Goal: Task Accomplishment & Management: Use online tool/utility

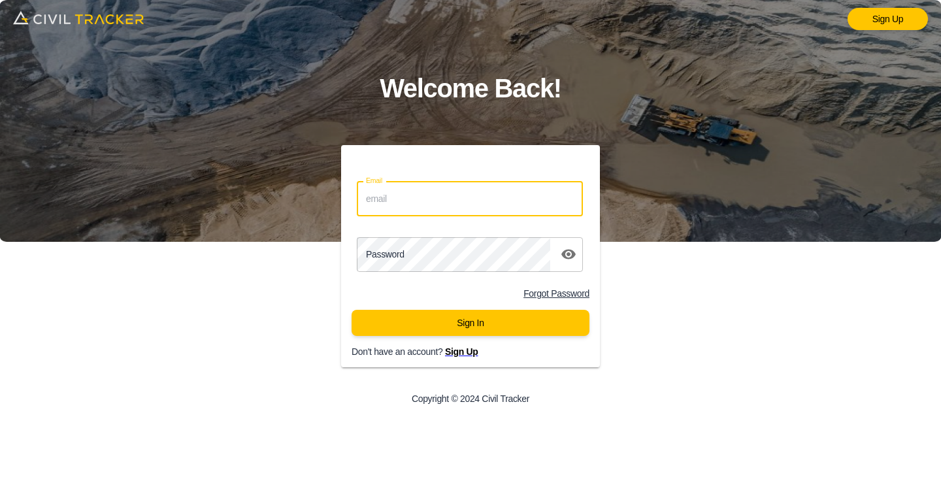
type input "[EMAIL_ADDRESS][DOMAIN_NAME]"
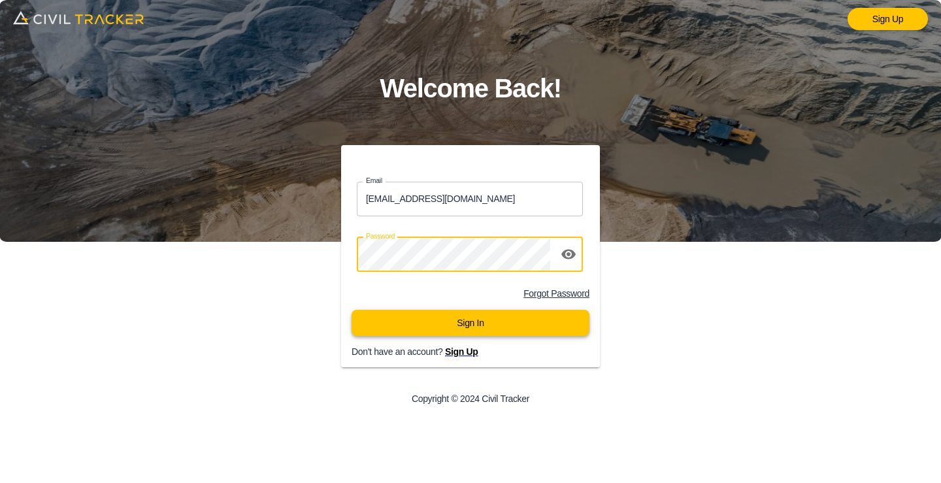
click at [423, 317] on button "Sign In" at bounding box center [470, 323] width 238 height 26
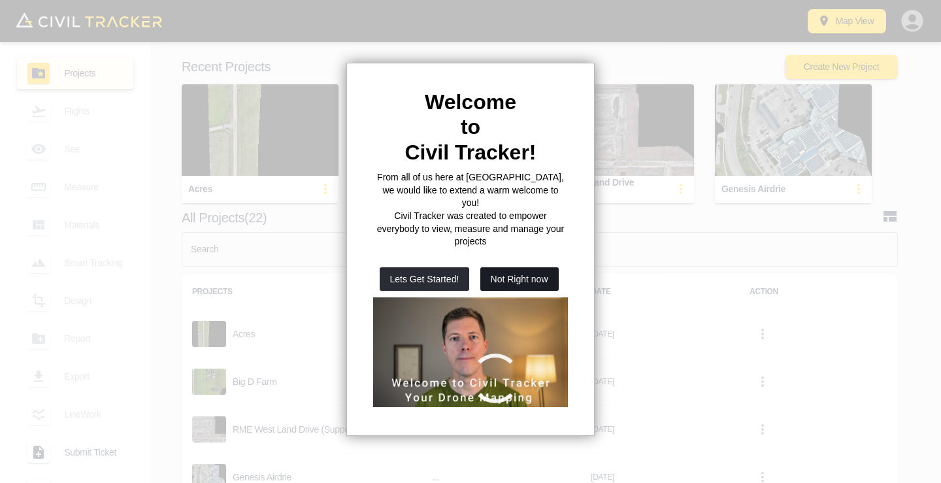
click at [519, 267] on button "Not Right now" at bounding box center [519, 279] width 78 height 24
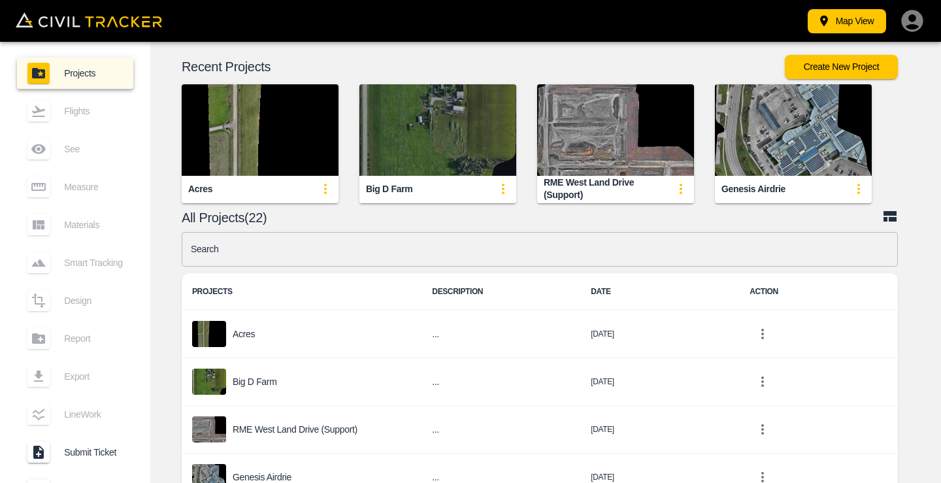
click at [426, 131] on img "button" at bounding box center [437, 129] width 157 height 91
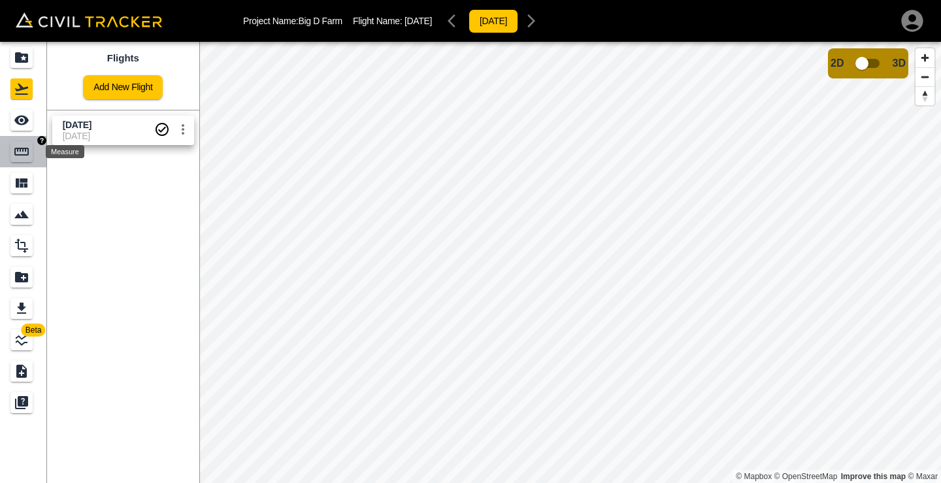
click at [26, 148] on icon "Measure" at bounding box center [21, 152] width 14 height 8
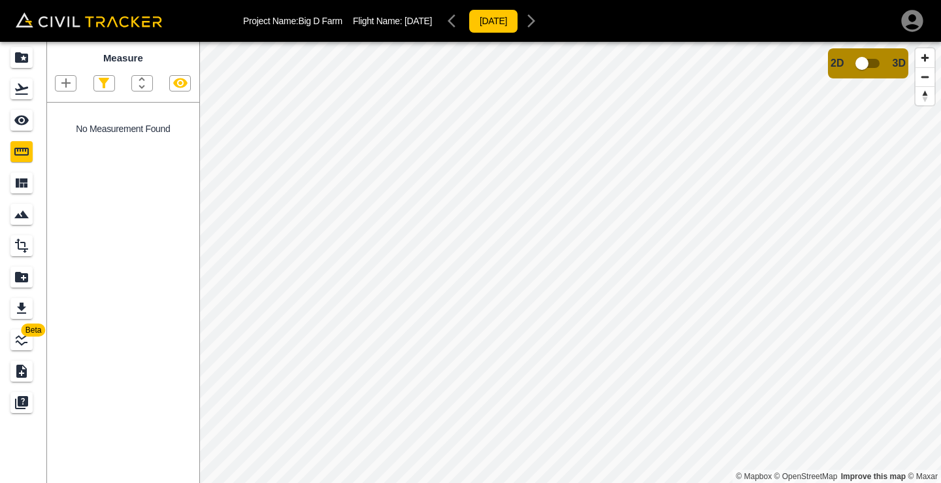
click at [64, 83] on icon "button" at bounding box center [65, 82] width 9 height 9
drag, startPoint x: 49, startPoint y: 148, endPoint x: 393, endPoint y: 191, distance: 347.0
click at [49, 148] on p "Polygon" at bounding box center [62, 144] width 31 height 10
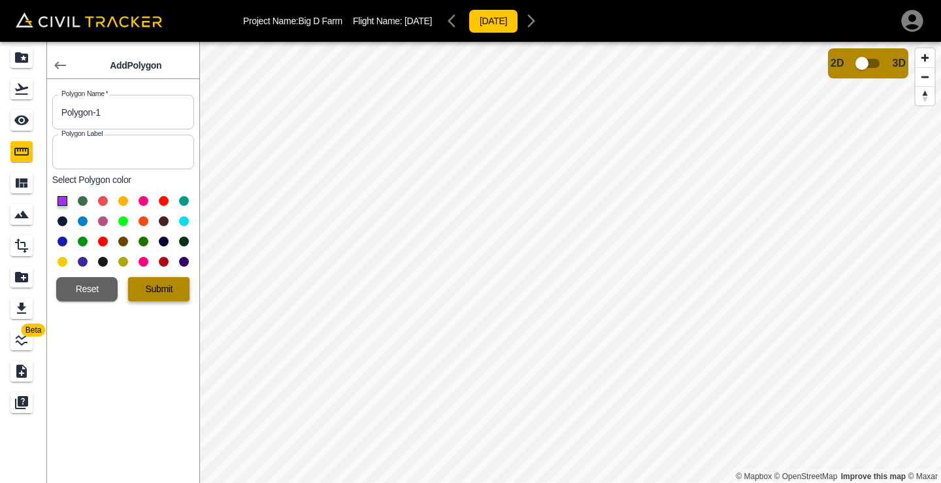
click at [168, 284] on button "Submit" at bounding box center [158, 289] width 61 height 24
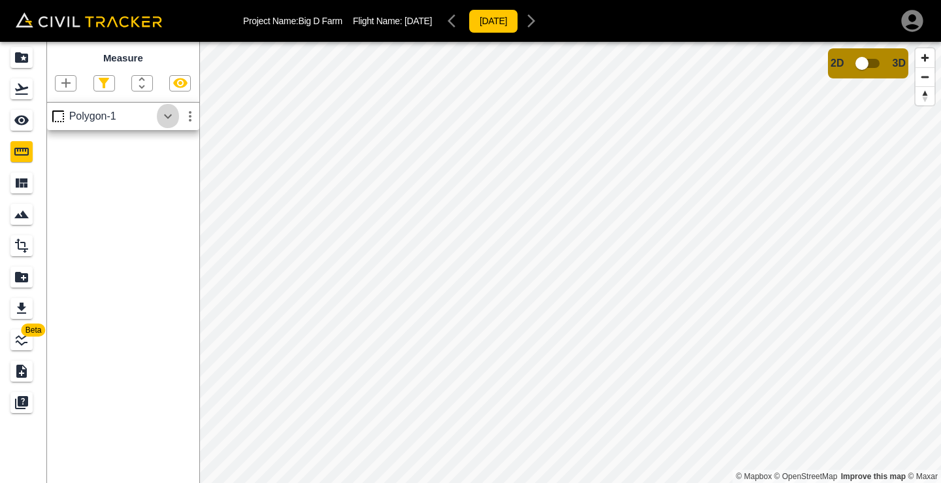
click at [169, 121] on icon "button" at bounding box center [168, 116] width 16 height 16
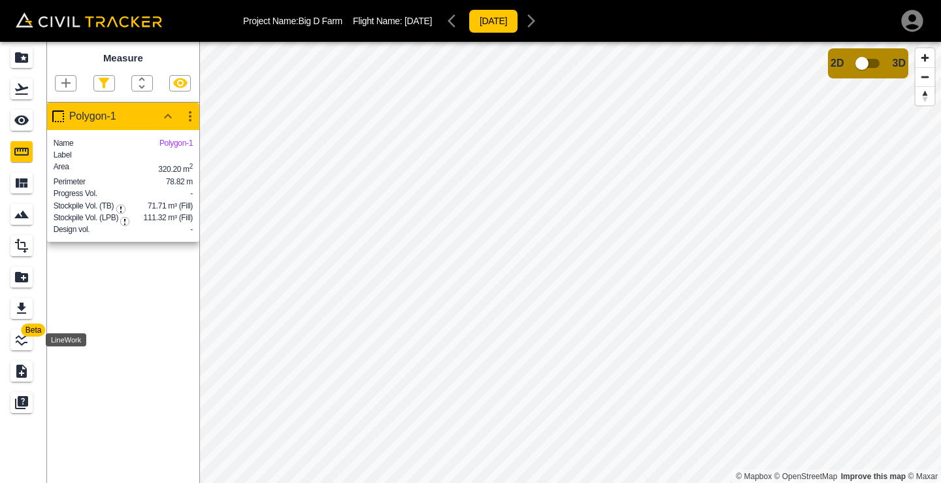
click at [17, 329] on div "LineWork" at bounding box center [21, 339] width 22 height 21
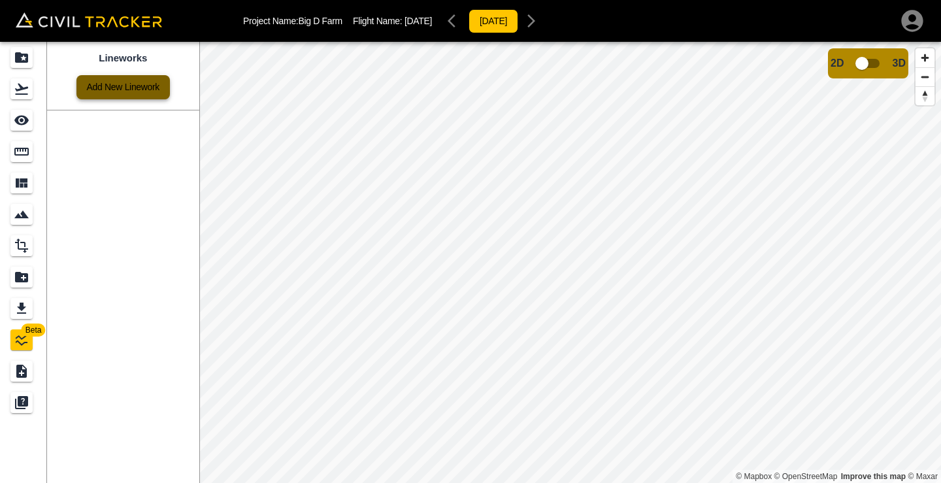
click at [151, 80] on link "Add New Linework" at bounding box center [122, 87] width 93 height 24
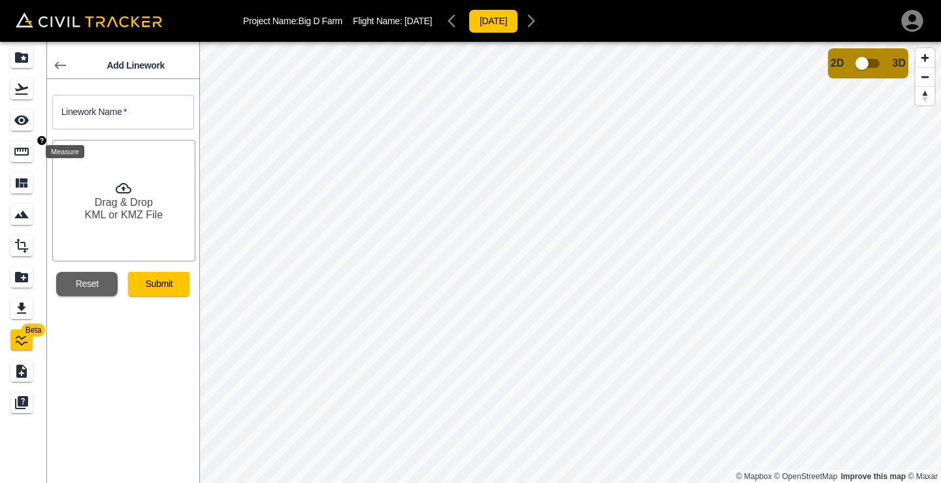
click at [25, 147] on icon "Measure" at bounding box center [22, 152] width 16 height 16
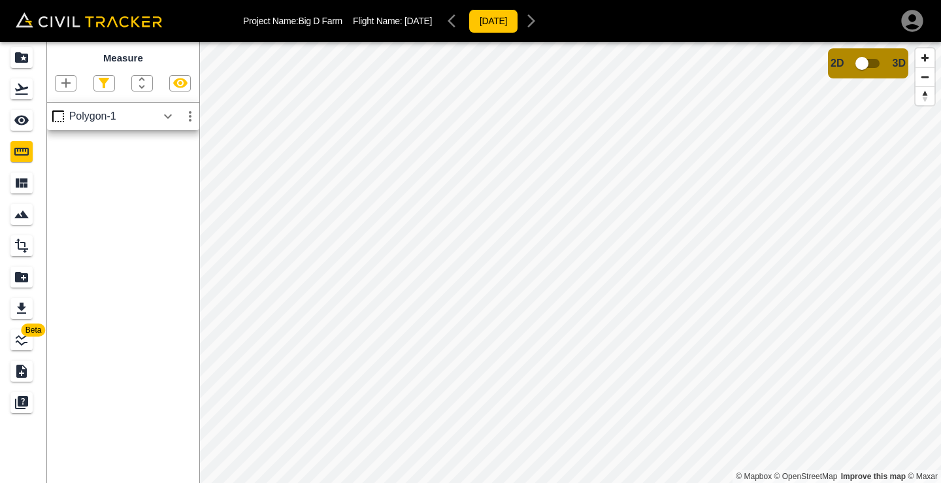
click at [69, 86] on icon "button" at bounding box center [66, 83] width 16 height 16
click at [59, 147] on p "Polygon" at bounding box center [62, 144] width 31 height 10
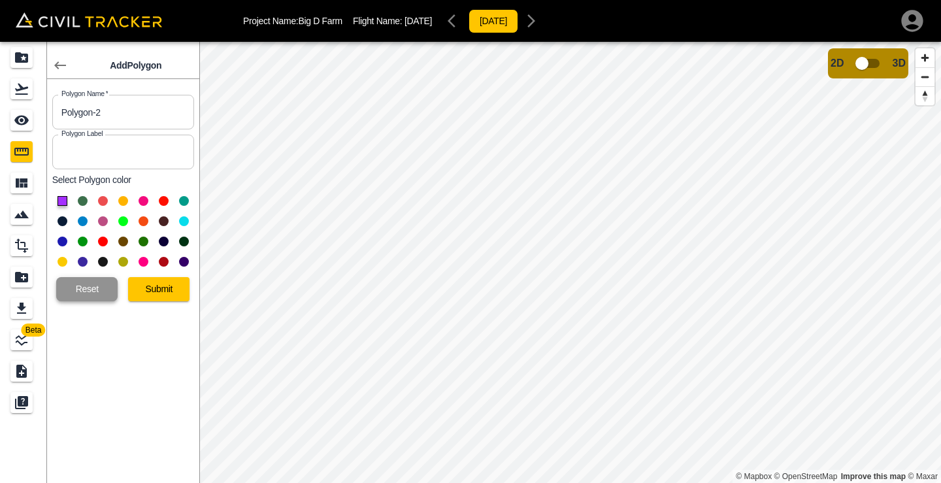
click at [73, 282] on button "Reset" at bounding box center [86, 289] width 61 height 24
click at [89, 287] on button "Reset" at bounding box center [86, 289] width 61 height 24
click at [141, 295] on button "Submit" at bounding box center [158, 289] width 61 height 24
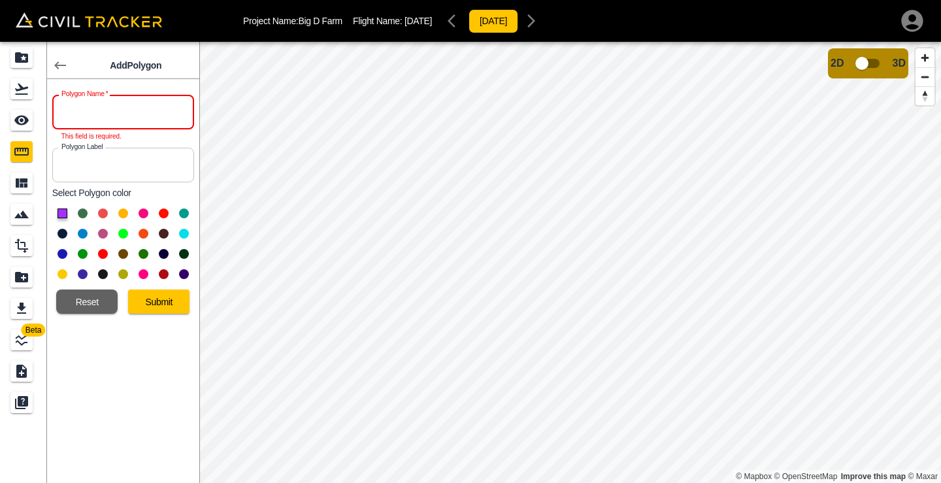
click at [147, 121] on input "text" at bounding box center [123, 112] width 142 height 35
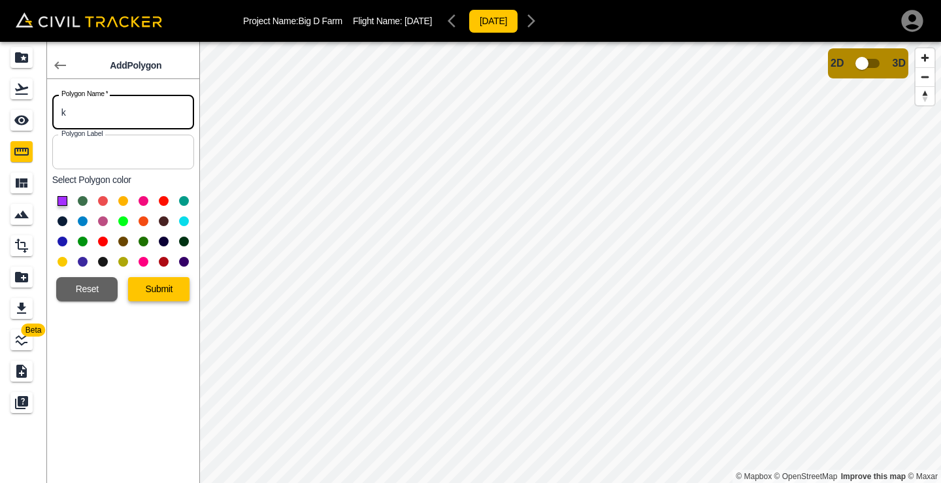
type input "k"
click at [155, 286] on button "Submit" at bounding box center [158, 289] width 61 height 24
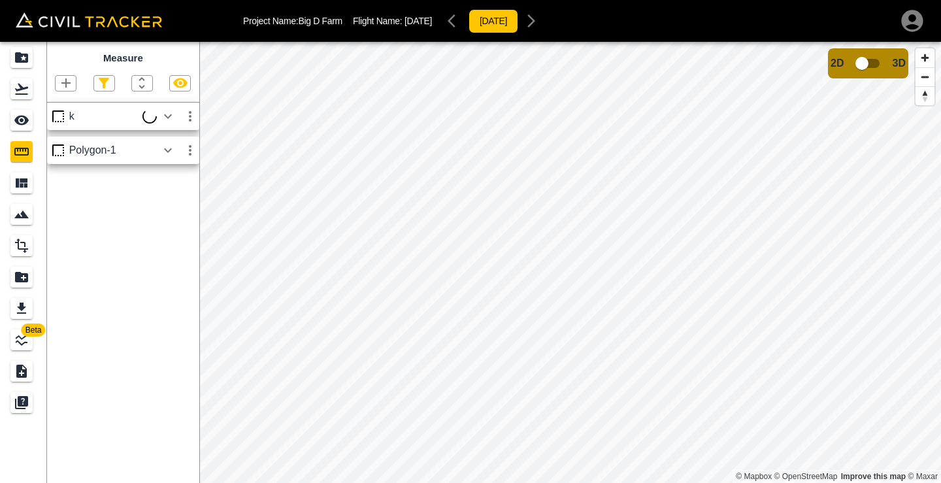
click at [191, 117] on icon "button" at bounding box center [190, 116] width 16 height 16
click at [171, 186] on h6 "Delete" at bounding box center [178, 186] width 26 height 8
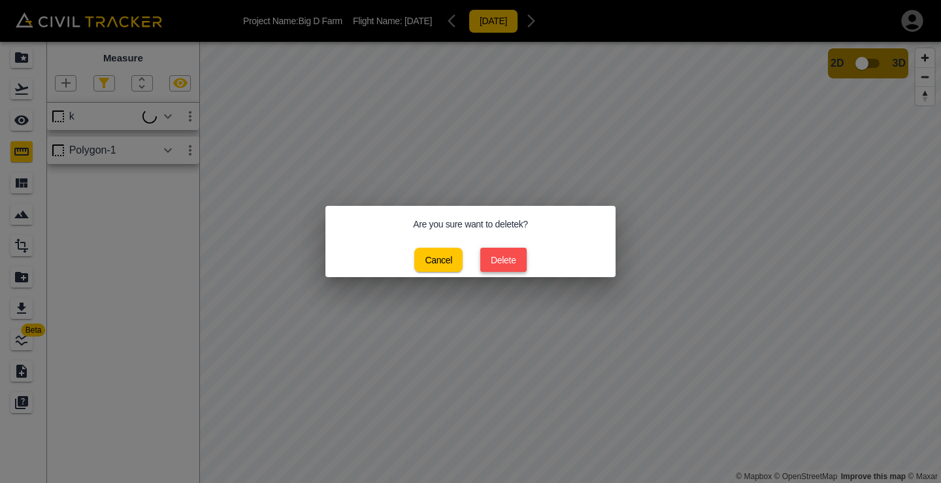
click at [504, 263] on button "Delete" at bounding box center [503, 260] width 46 height 24
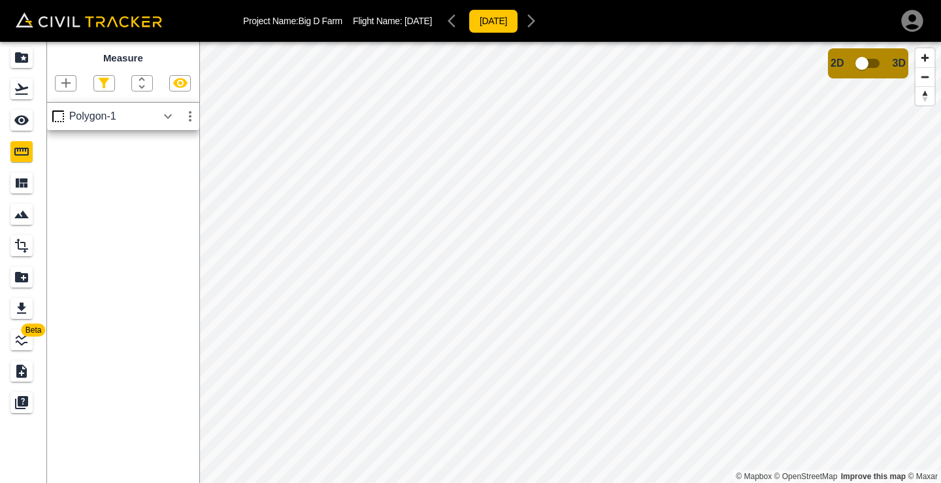
click at [67, 86] on icon "button" at bounding box center [66, 83] width 16 height 16
click at [61, 122] on p "Polyline" at bounding box center [62, 125] width 30 height 10
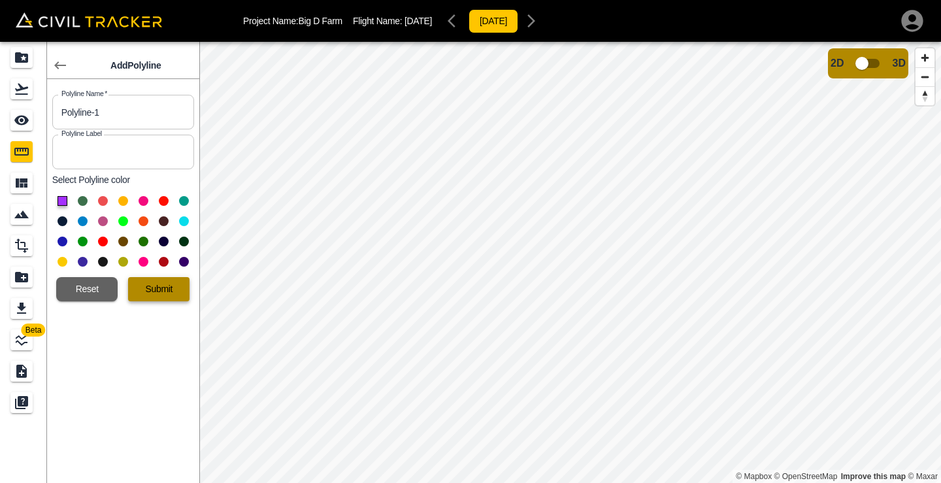
click at [142, 280] on button "Submit" at bounding box center [158, 289] width 61 height 24
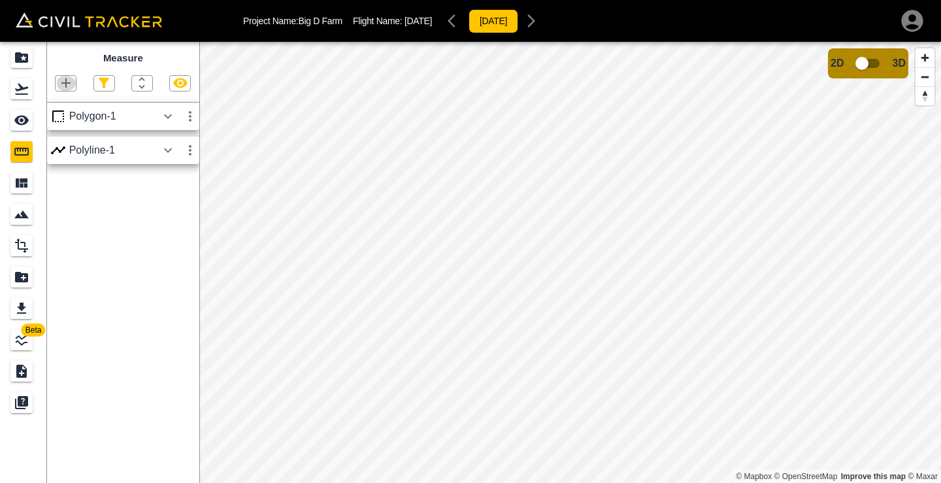
click at [67, 77] on icon "button" at bounding box center [66, 83] width 16 height 16
click at [54, 146] on p "Polygon" at bounding box center [62, 144] width 31 height 10
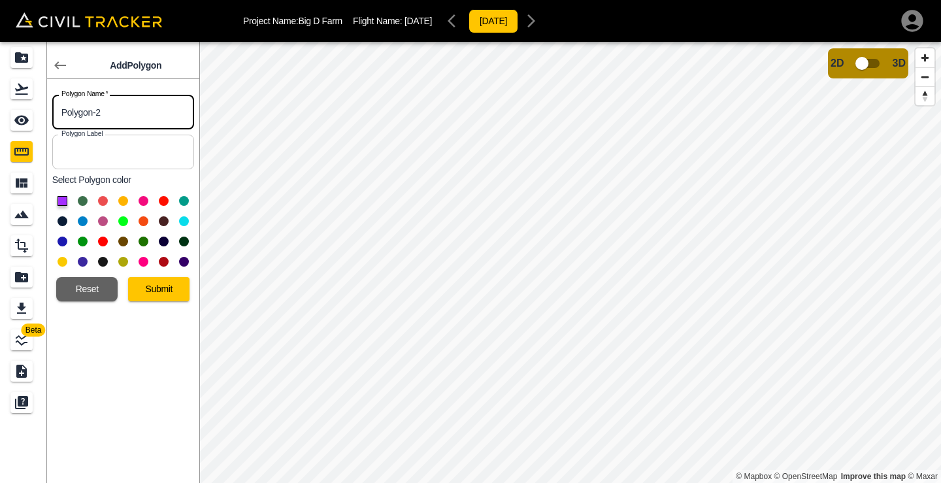
drag, startPoint x: 127, startPoint y: 114, endPoint x: 69, endPoint y: 105, distance: 58.2
click at [67, 105] on input "Polygon-2" at bounding box center [123, 112] width 142 height 35
type input "loam pile"
click at [167, 290] on button "Submit" at bounding box center [158, 289] width 61 height 24
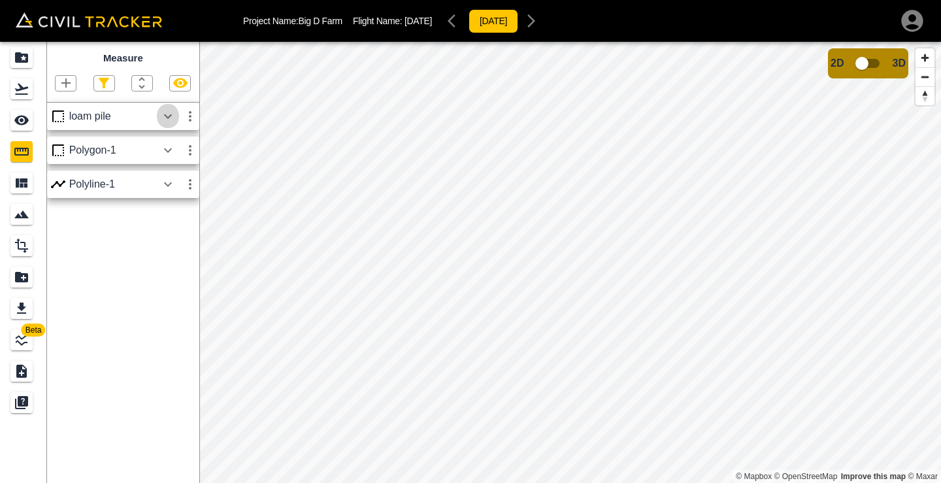
click at [167, 114] on icon "button" at bounding box center [168, 116] width 16 height 16
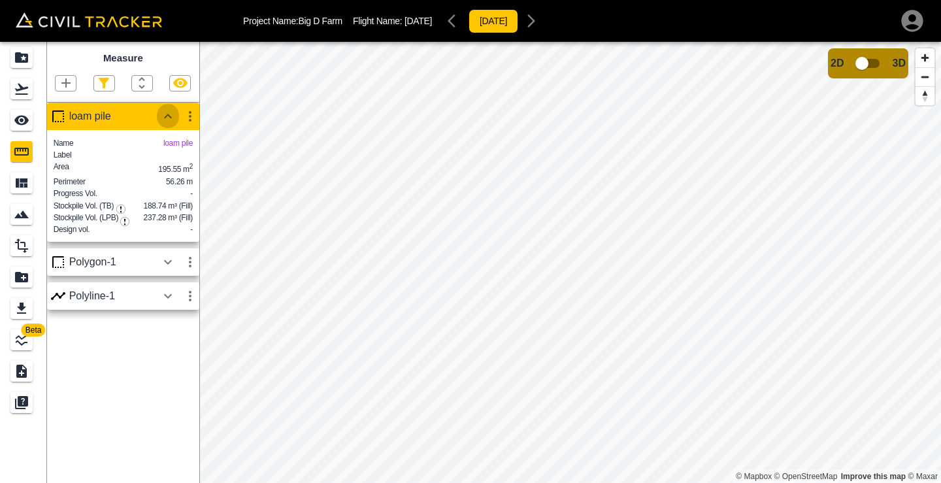
click at [169, 116] on icon "button" at bounding box center [168, 116] width 16 height 16
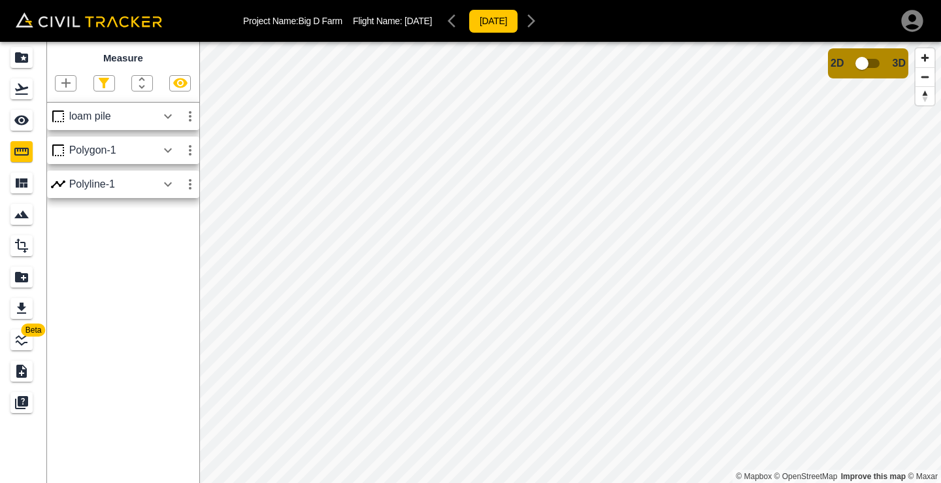
click at [65, 79] on icon "button" at bounding box center [66, 83] width 16 height 16
click at [42, 119] on button "button" at bounding box center [34, 125] width 26 height 26
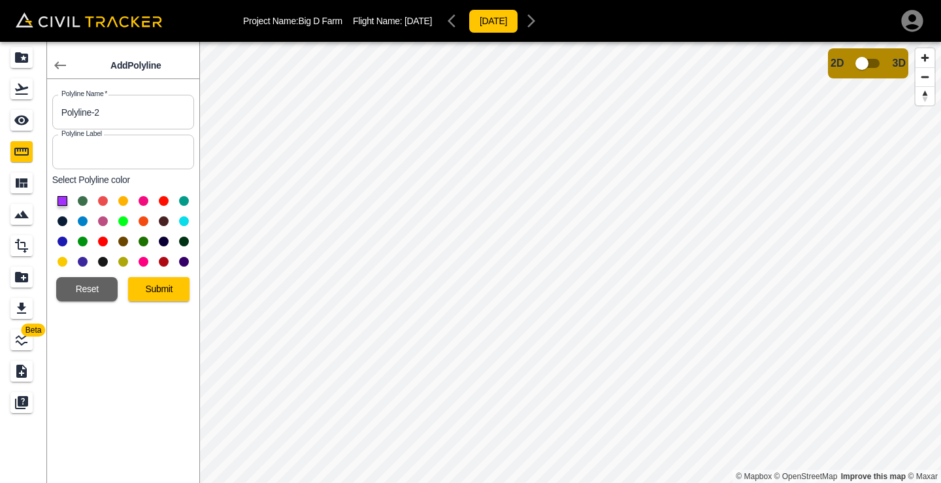
click at [123, 218] on button at bounding box center [123, 221] width 10 height 10
click at [167, 292] on button "Submit" at bounding box center [158, 289] width 61 height 24
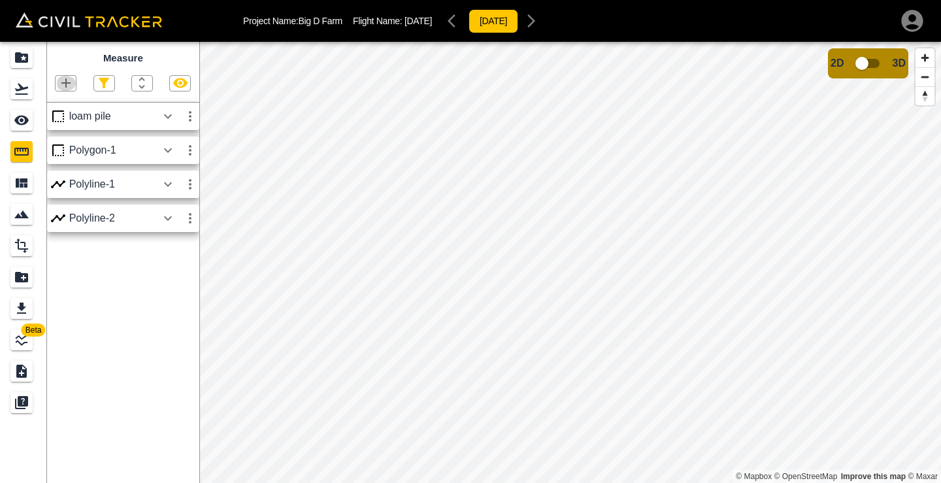
click at [67, 86] on icon "button" at bounding box center [65, 82] width 9 height 9
click at [68, 125] on p "Polyline" at bounding box center [62, 125] width 30 height 10
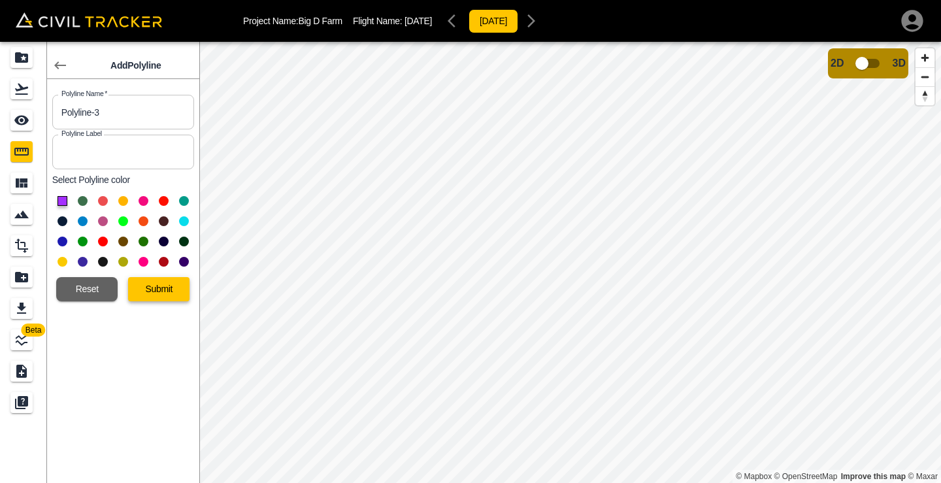
click at [158, 286] on button "Submit" at bounding box center [158, 289] width 61 height 24
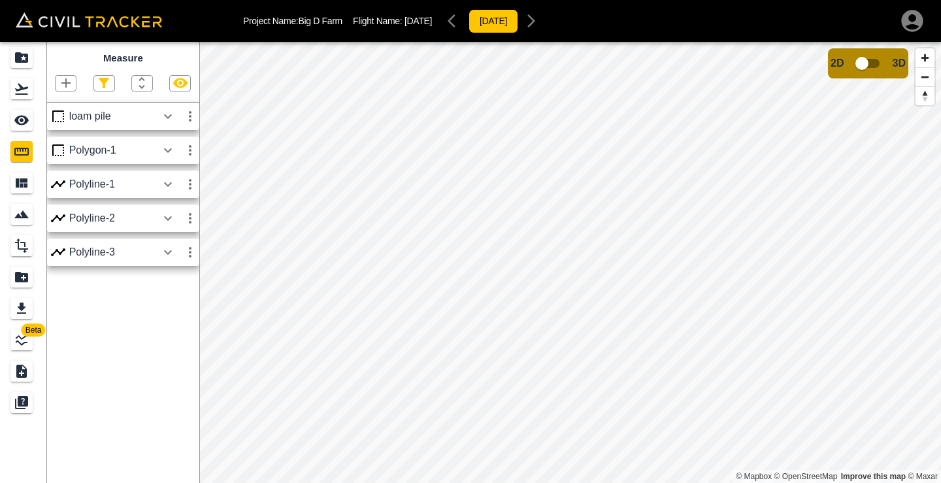
click at [185, 252] on icon "button" at bounding box center [190, 252] width 16 height 16
click at [169, 299] on h6 "Edit" at bounding box center [178, 301] width 26 height 8
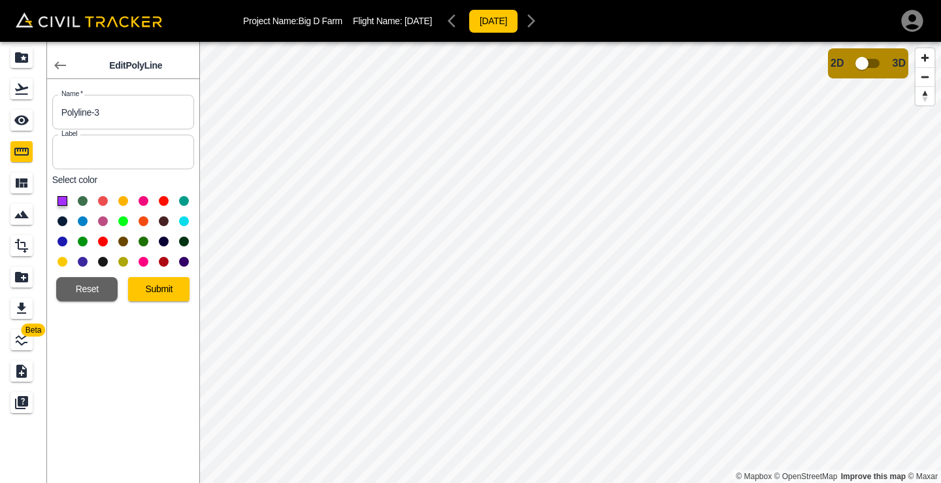
click at [123, 220] on button at bounding box center [123, 221] width 10 height 10
click at [141, 288] on button "Submit" at bounding box center [158, 289] width 61 height 24
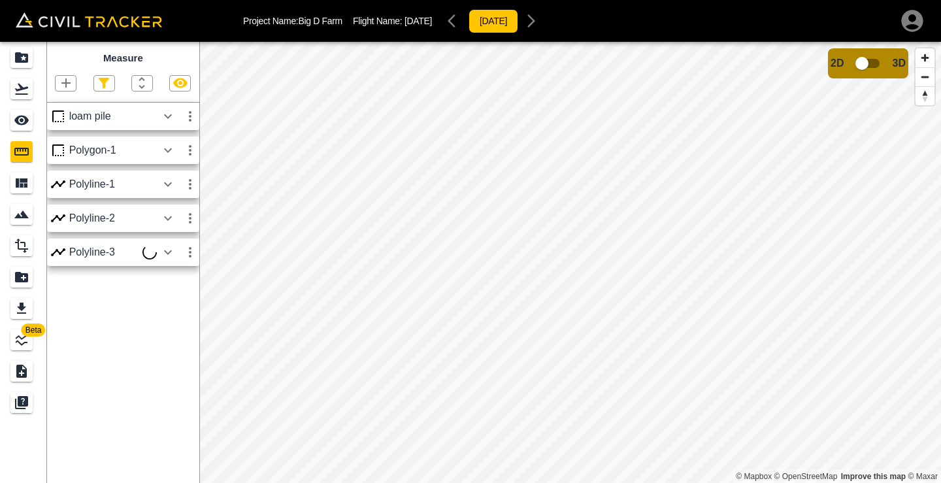
click at [167, 252] on icon "button" at bounding box center [168, 252] width 16 height 16
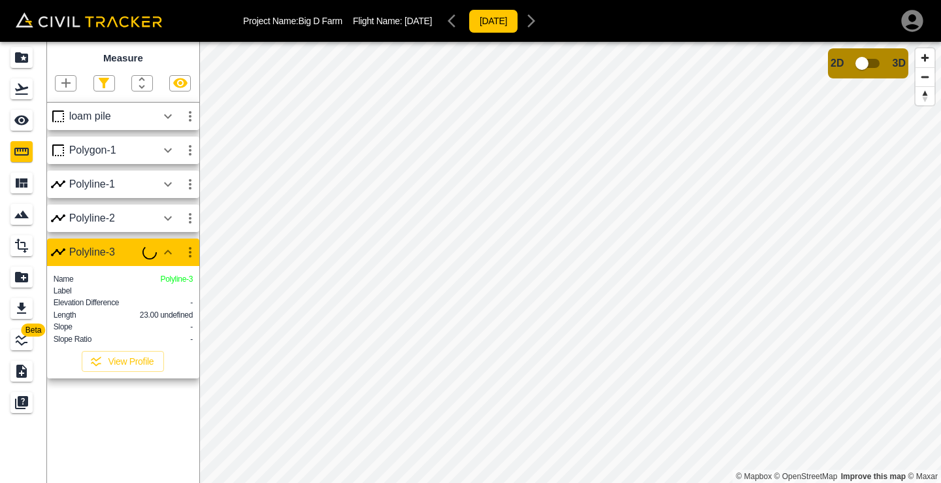
click at [167, 252] on icon "button" at bounding box center [168, 252] width 16 height 16
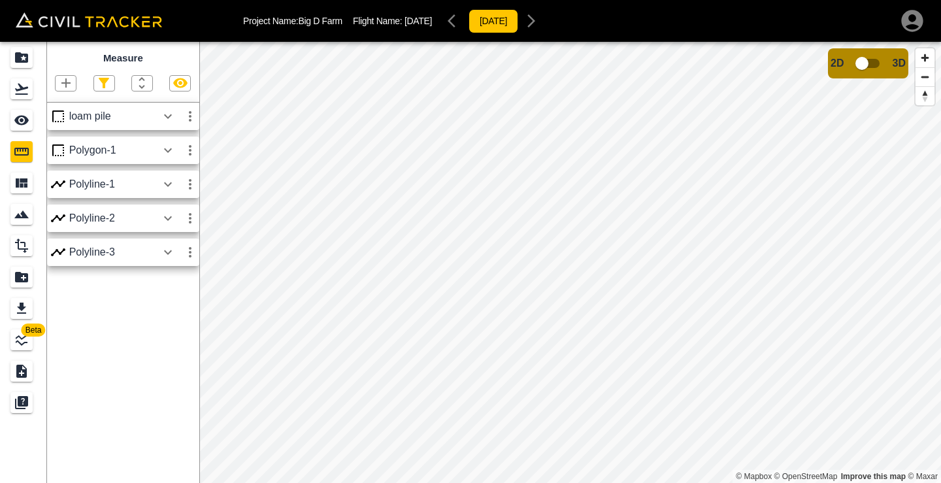
click at [172, 218] on icon "button" at bounding box center [168, 218] width 16 height 16
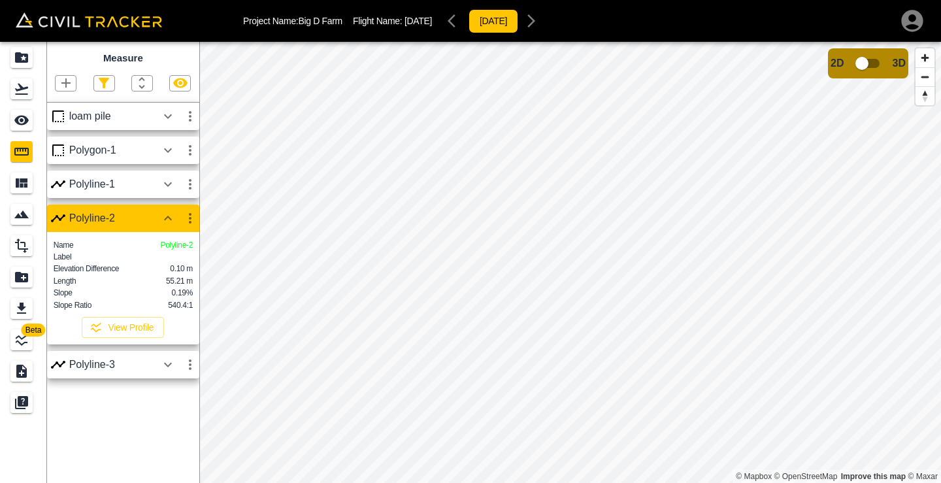
click at [171, 218] on icon "button" at bounding box center [168, 218] width 8 height 5
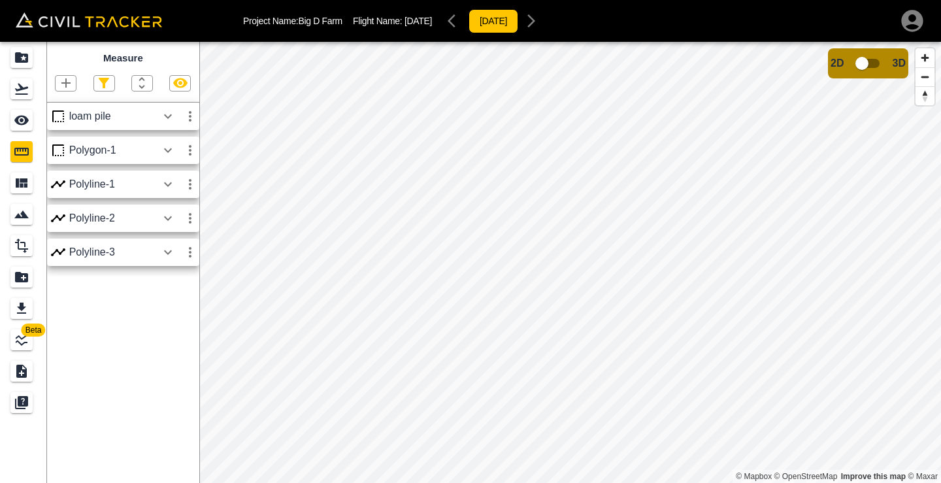
click at [69, 83] on icon "button" at bounding box center [65, 82] width 9 height 9
click at [315, 368] on div at bounding box center [470, 241] width 941 height 483
click at [66, 84] on icon "button" at bounding box center [65, 82] width 9 height 9
click at [71, 120] on p "Polyline" at bounding box center [62, 125] width 30 height 10
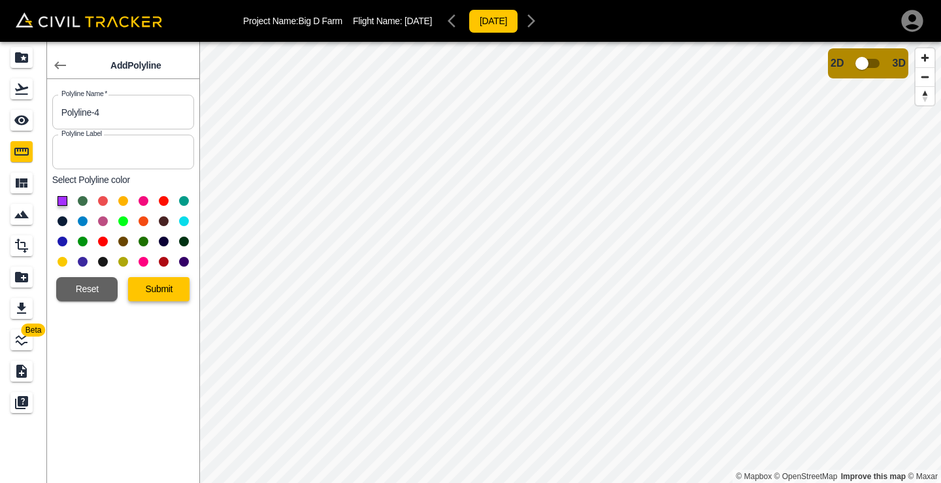
click at [172, 288] on button "Submit" at bounding box center [158, 289] width 61 height 24
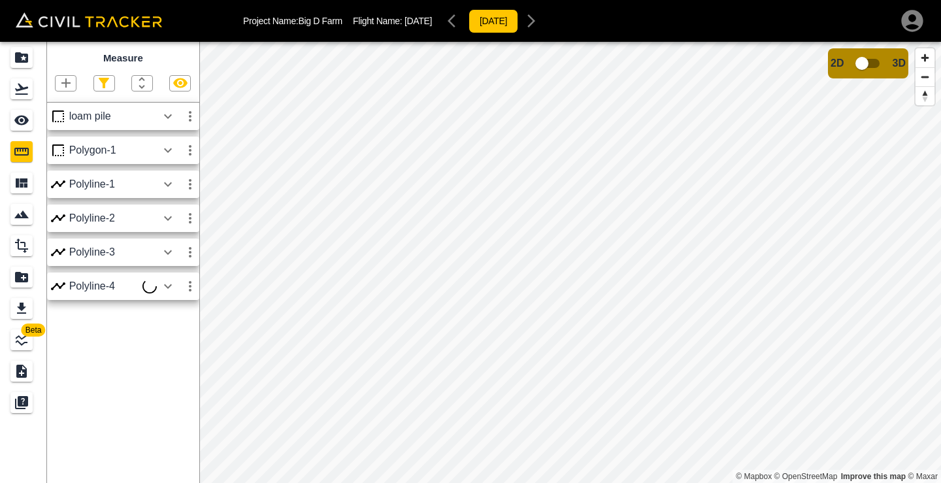
click at [167, 287] on icon "button" at bounding box center [168, 286] width 8 height 5
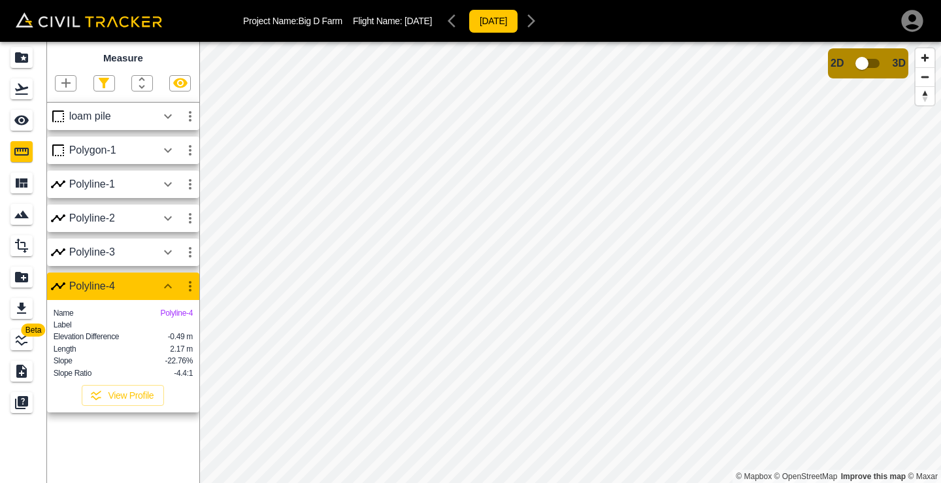
click at [166, 291] on icon "button" at bounding box center [168, 286] width 16 height 16
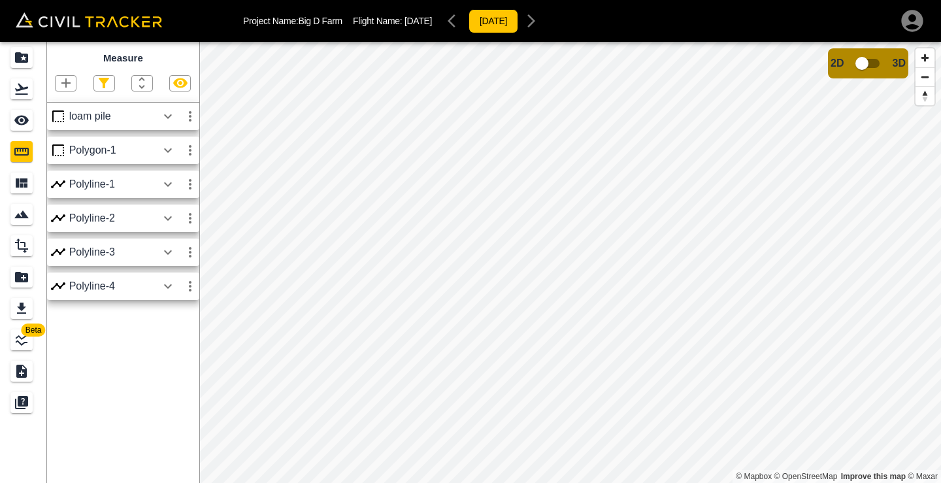
click at [66, 85] on icon "button" at bounding box center [65, 82] width 9 height 9
click at [54, 122] on p "Polyline" at bounding box center [62, 125] width 30 height 10
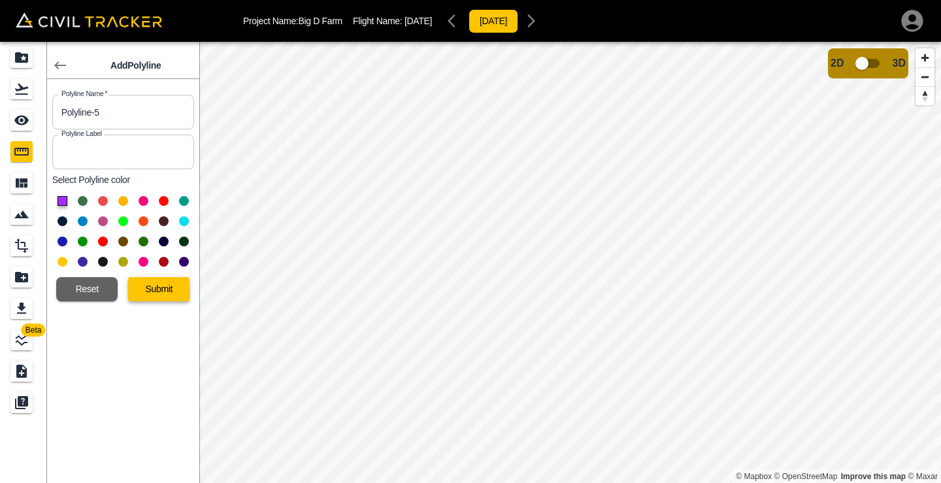
click at [163, 293] on button "Submit" at bounding box center [158, 289] width 61 height 24
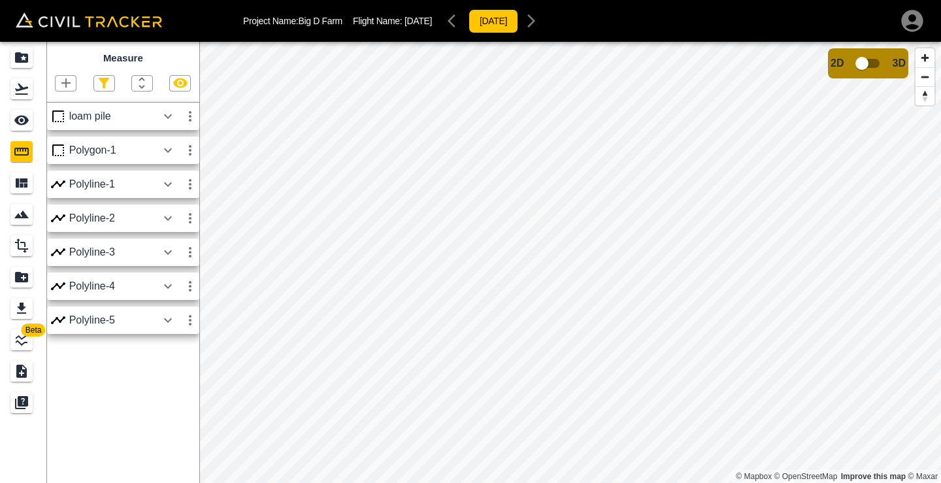
click at [70, 85] on icon "button" at bounding box center [66, 83] width 16 height 16
click at [68, 127] on p "Polyline" at bounding box center [62, 125] width 30 height 10
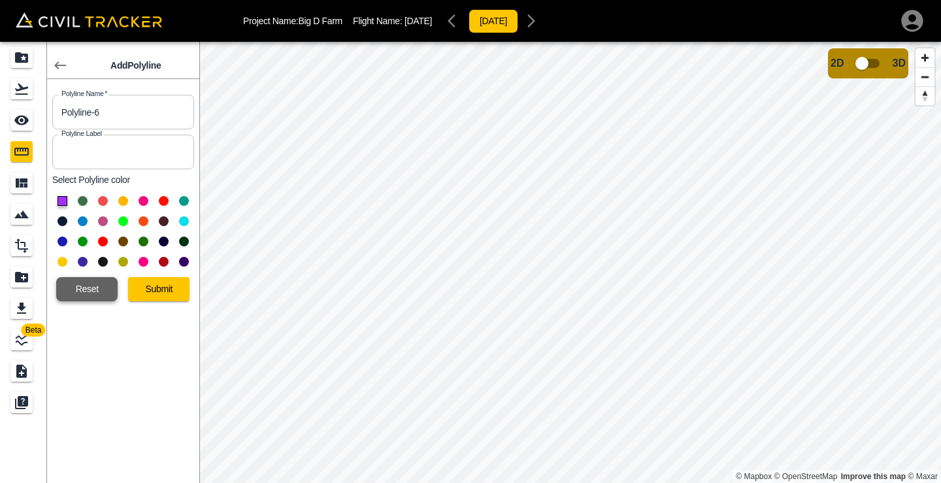
click at [103, 289] on button "Reset" at bounding box center [86, 289] width 61 height 24
click at [174, 298] on button "Submit" at bounding box center [158, 289] width 61 height 24
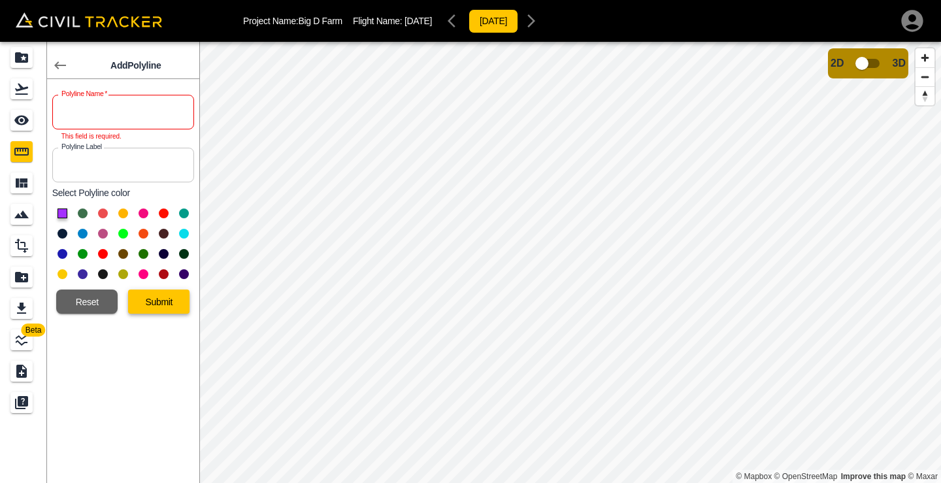
click at [174, 299] on button "Submit" at bounding box center [158, 301] width 61 height 24
click at [115, 99] on input "text" at bounding box center [123, 112] width 142 height 35
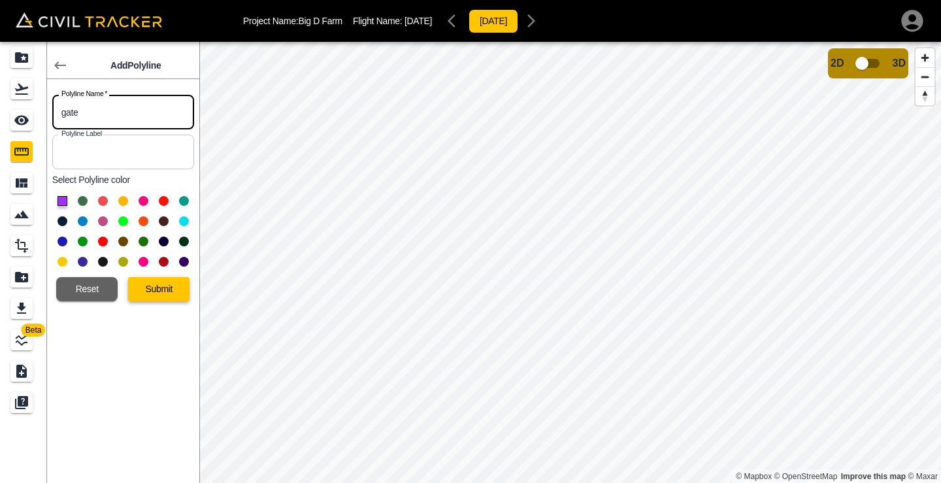
type input "gate"
click at [174, 286] on button "Submit" at bounding box center [158, 289] width 61 height 24
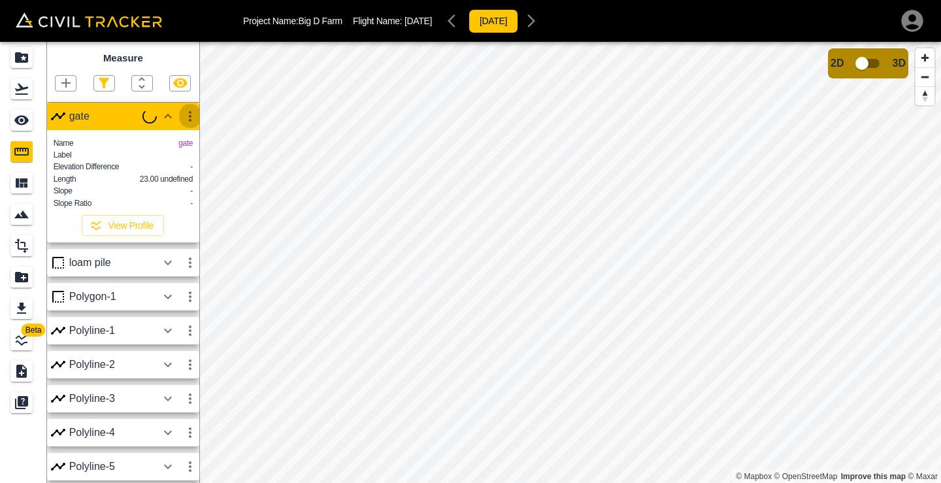
click at [193, 120] on icon "button" at bounding box center [190, 116] width 16 height 16
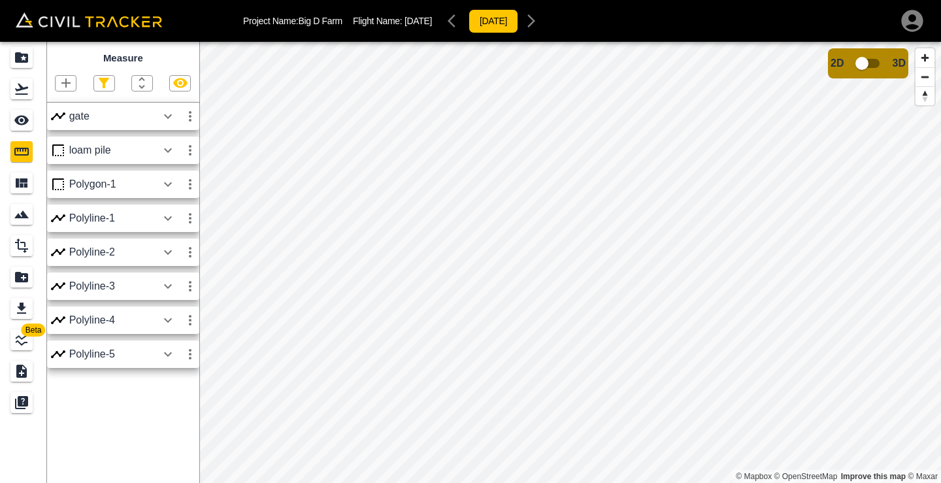
click at [189, 121] on icon "button" at bounding box center [190, 116] width 16 height 16
click at [178, 184] on h6 "Delete" at bounding box center [178, 186] width 26 height 8
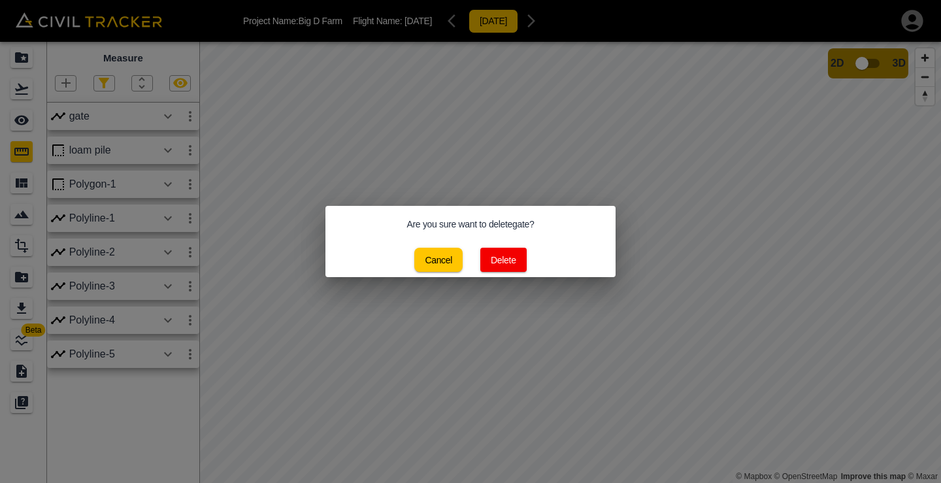
click at [505, 264] on button "Delete" at bounding box center [503, 260] width 46 height 24
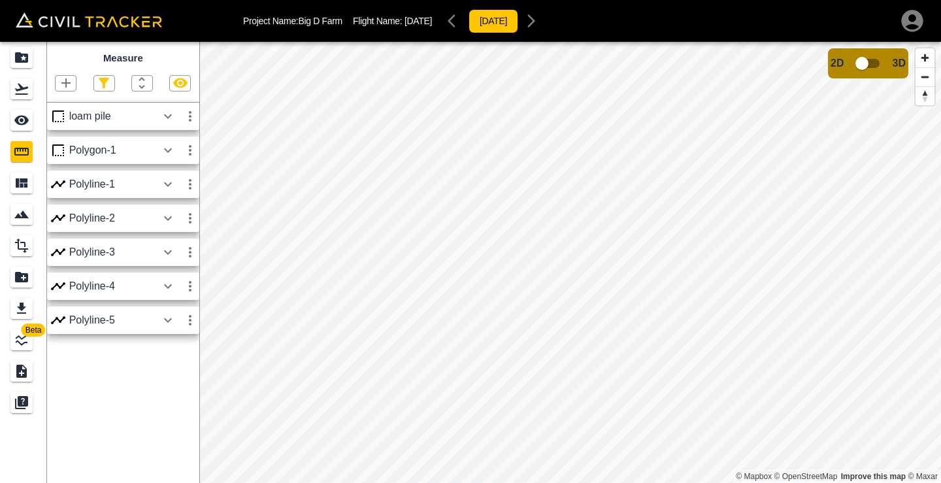
click at [65, 82] on icon "button" at bounding box center [65, 82] width 9 height 9
click at [62, 123] on p "Polyline" at bounding box center [62, 125] width 30 height 10
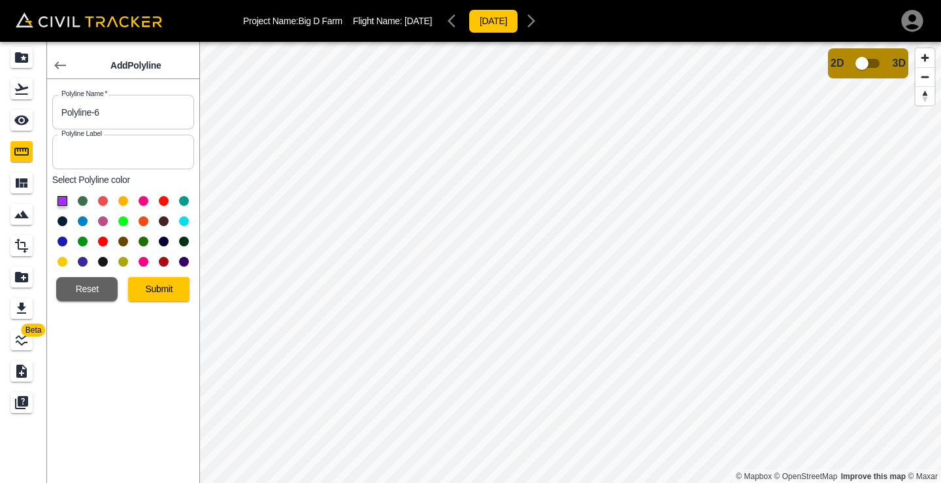
click at [61, 223] on button at bounding box center [62, 221] width 10 height 10
click at [155, 295] on button "Submit" at bounding box center [158, 289] width 61 height 24
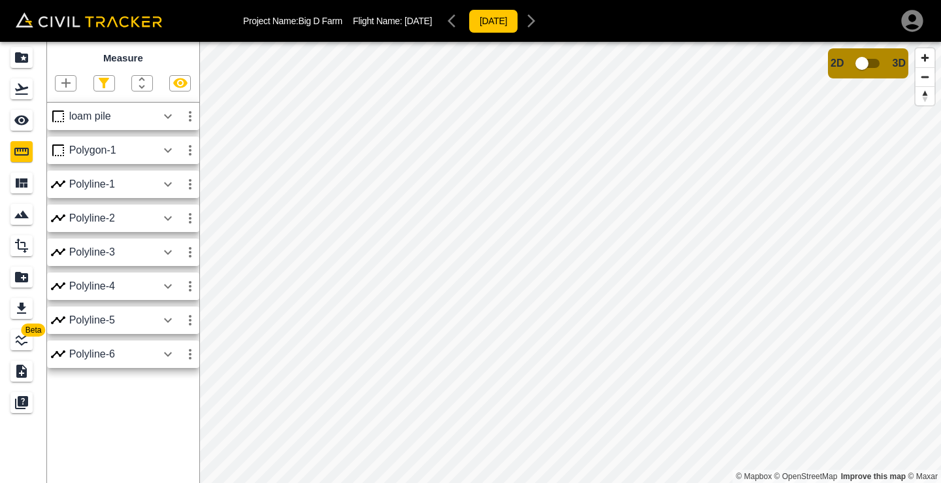
click at [172, 356] on icon "button" at bounding box center [168, 354] width 16 height 16
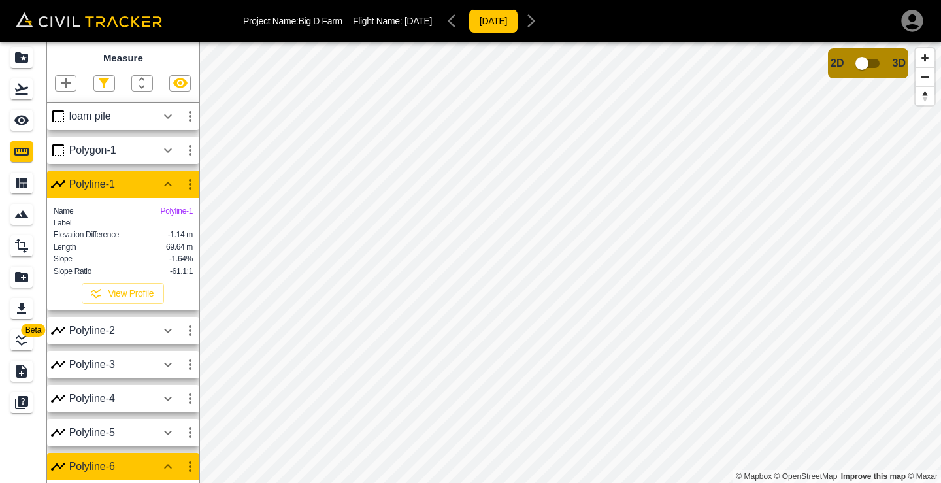
click at [195, 187] on icon "button" at bounding box center [190, 184] width 16 height 16
click at [171, 250] on h6 "Delete" at bounding box center [178, 254] width 26 height 8
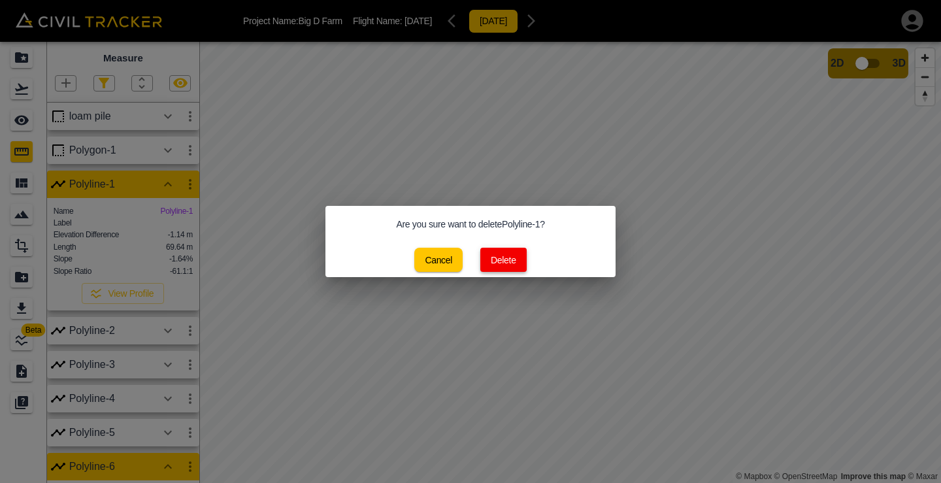
click at [506, 263] on button "Delete" at bounding box center [503, 260] width 46 height 24
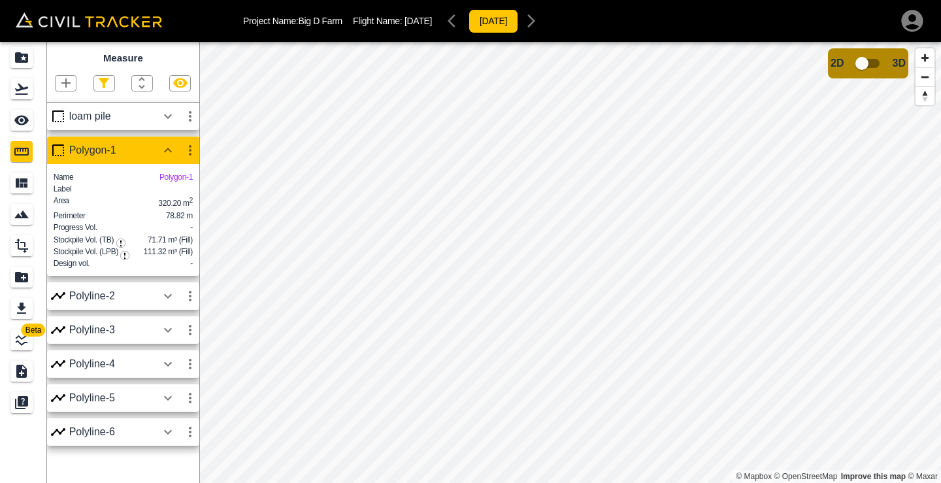
click at [189, 149] on icon "button" at bounding box center [190, 150] width 16 height 16
click at [172, 196] on h6 "Edit" at bounding box center [178, 199] width 26 height 8
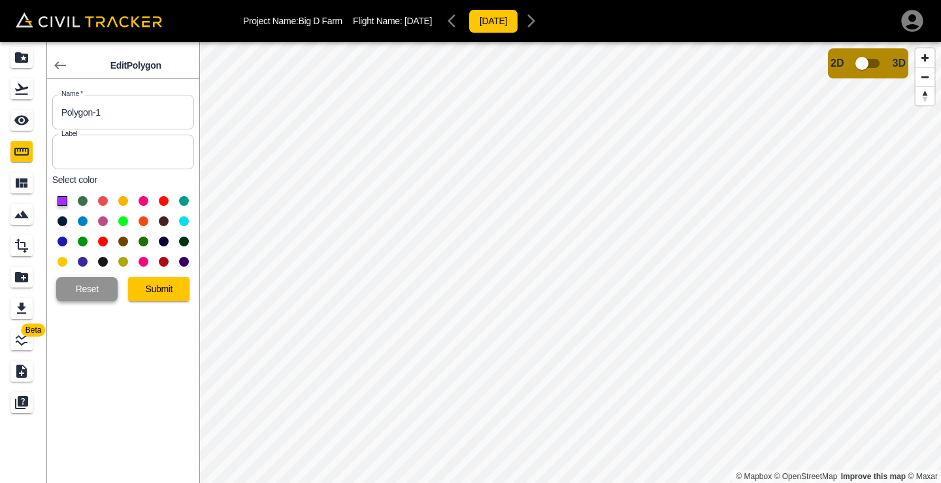
click at [84, 293] on button "Reset" at bounding box center [86, 289] width 61 height 24
click at [91, 290] on button "Reset" at bounding box center [86, 289] width 61 height 24
click at [91, 289] on button "Reset" at bounding box center [86, 289] width 61 height 24
click at [61, 59] on icon "button" at bounding box center [60, 65] width 16 height 16
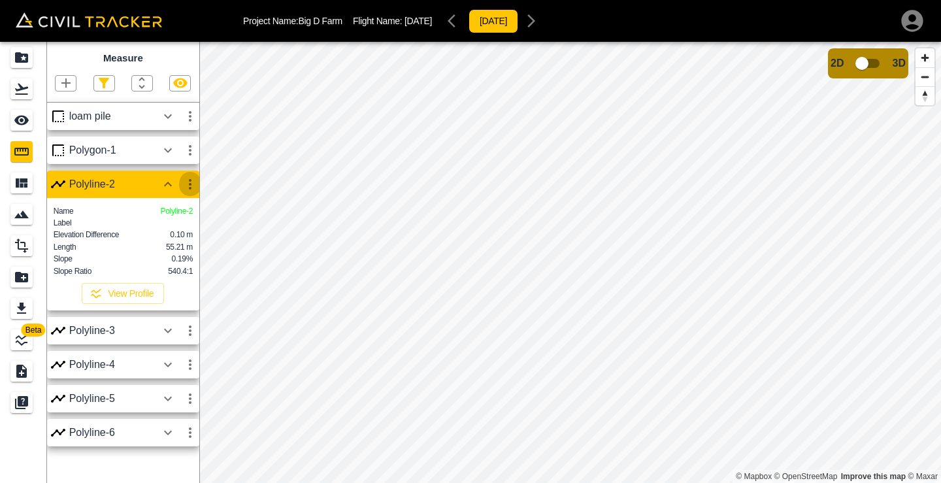
click at [189, 187] on icon "button" at bounding box center [190, 184] width 3 height 10
click at [186, 233] on h6 "Edit" at bounding box center [178, 233] width 26 height 8
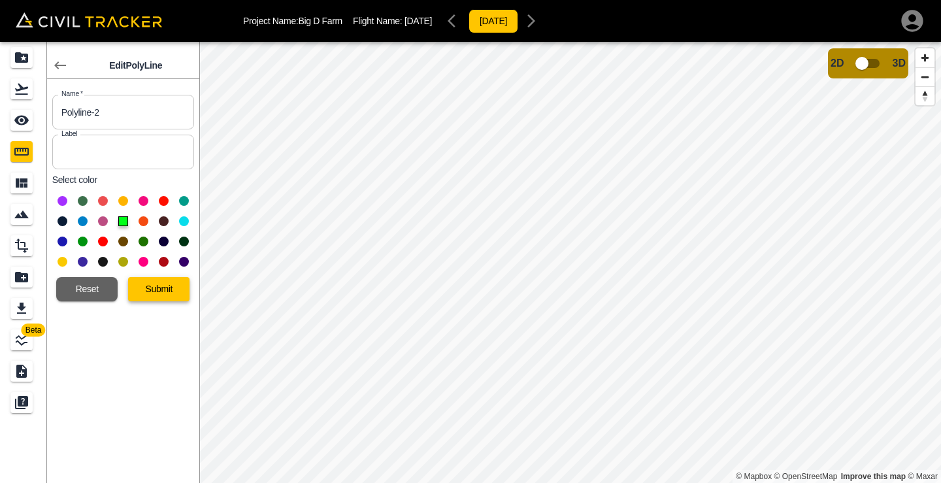
click at [174, 282] on button "Submit" at bounding box center [158, 289] width 61 height 24
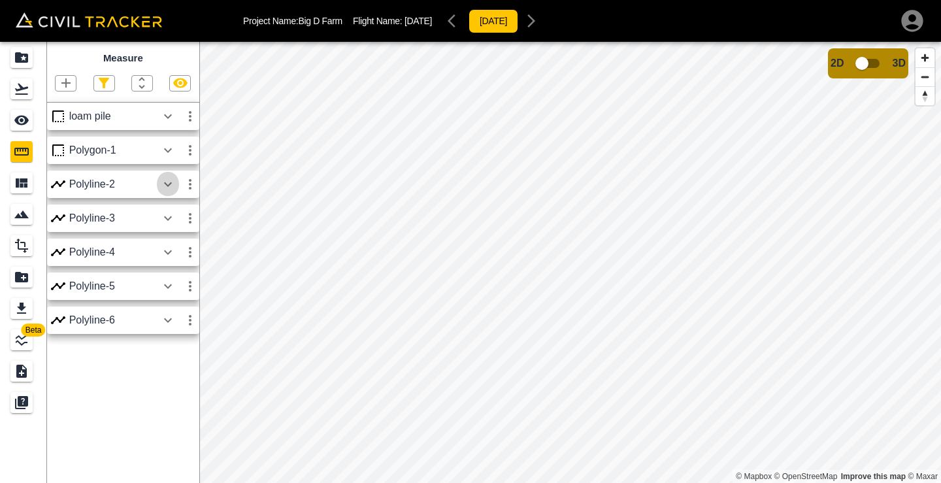
click at [163, 184] on icon "button" at bounding box center [168, 184] width 16 height 16
